Goal: Navigation & Orientation: Find specific page/section

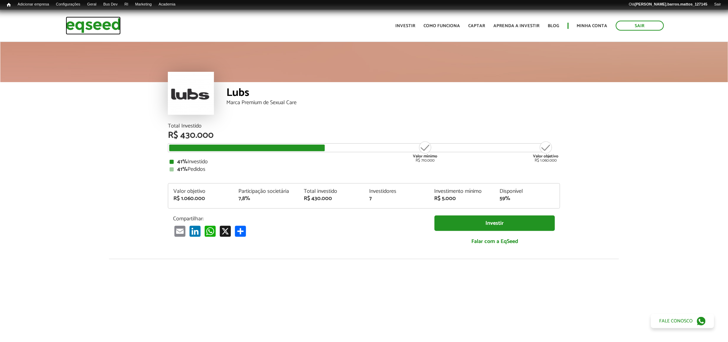
click at [95, 26] on img at bounding box center [93, 26] width 55 height 18
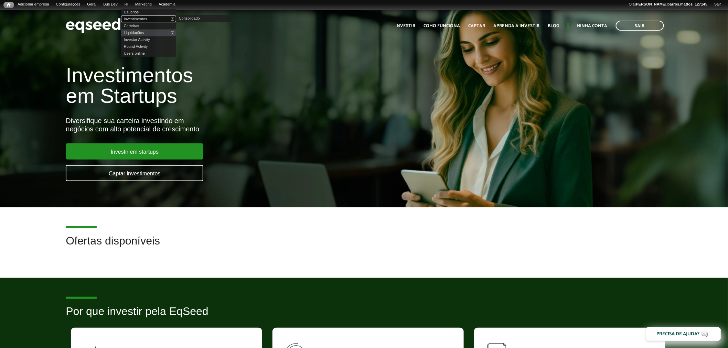
click at [132, 18] on link "Investimentos" at bounding box center [148, 18] width 55 height 7
